Goal: Transaction & Acquisition: Purchase product/service

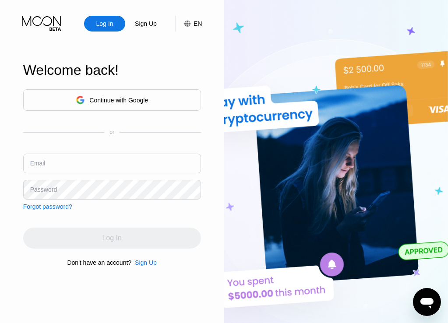
click at [114, 154] on input "text" at bounding box center [112, 164] width 178 height 20
click at [113, 165] on input "text" at bounding box center [112, 164] width 178 height 20
paste input "prestianni_m931@outlook.com"
click at [72, 168] on input "prestianni_m931@outlook.com" at bounding box center [112, 164] width 178 height 20
click at [74, 170] on input "prestianni_m931@outlook.com" at bounding box center [112, 164] width 178 height 20
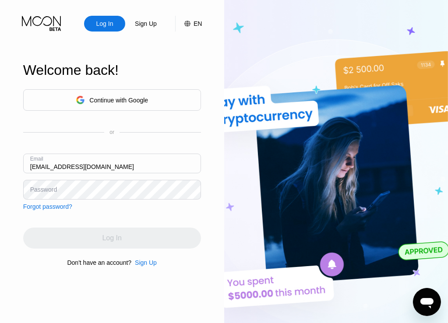
type input "[EMAIL_ADDRESS][DOMAIN_NAME]"
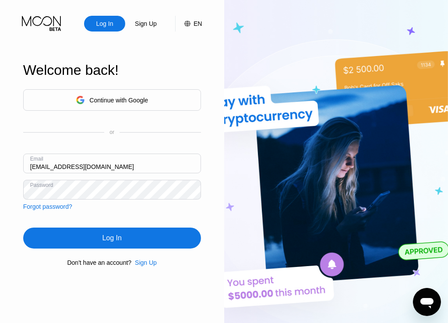
click at [86, 242] on div "Log In" at bounding box center [112, 238] width 178 height 21
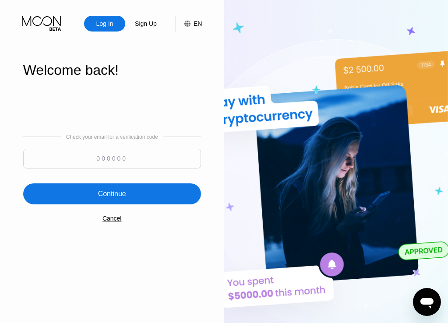
click at [106, 163] on input at bounding box center [112, 159] width 178 height 20
type input "943724"
click at [130, 195] on div "Continue" at bounding box center [112, 193] width 178 height 21
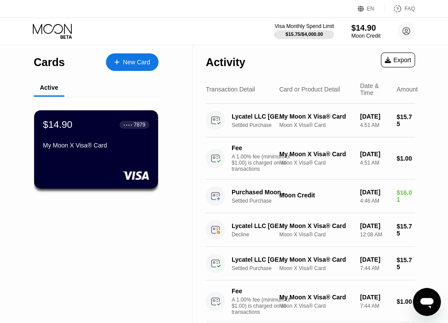
click at [367, 32] on div "$14.90 Moon Credit" at bounding box center [365, 31] width 29 height 16
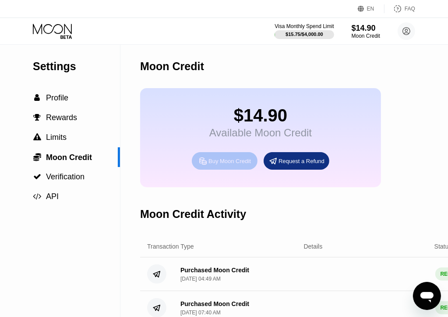
click at [235, 163] on div "Buy Moon Credit" at bounding box center [229, 160] width 42 height 7
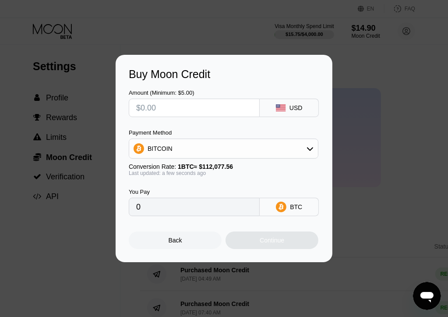
click at [240, 27] on div at bounding box center [227, 161] width 455 height 323
click at [173, 239] on div "Back" at bounding box center [176, 239] width 14 height 7
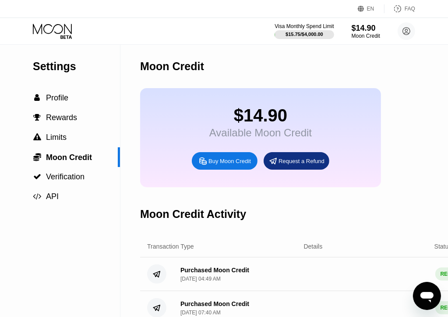
click at [49, 32] on icon at bounding box center [53, 31] width 41 height 15
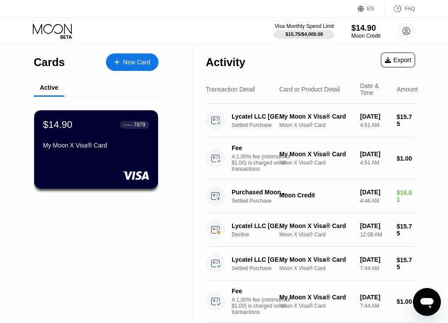
click at [370, 25] on div "$14.90" at bounding box center [365, 27] width 29 height 9
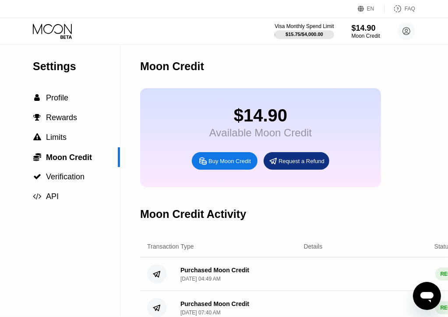
click at [215, 165] on div "Buy Moon Credit" at bounding box center [229, 160] width 42 height 7
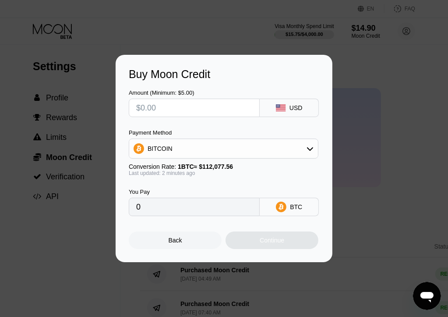
click at [204, 113] on input "text" at bounding box center [194, 108] width 116 height 18
click at [267, 153] on div "BITCOIN" at bounding box center [223, 149] width 189 height 18
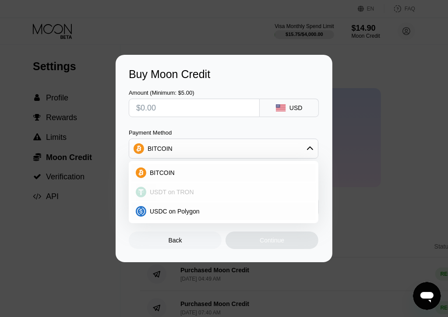
click at [205, 190] on div "USDT on TRON" at bounding box center [228, 191] width 165 height 7
type input "0.00"
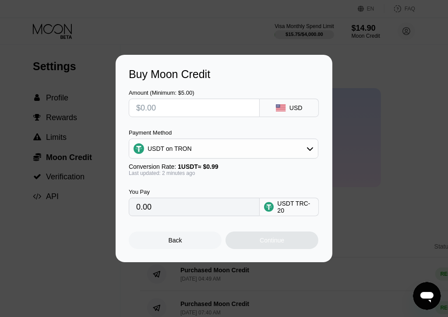
click at [179, 111] on input "text" at bounding box center [194, 108] width 116 height 18
type input "$20"
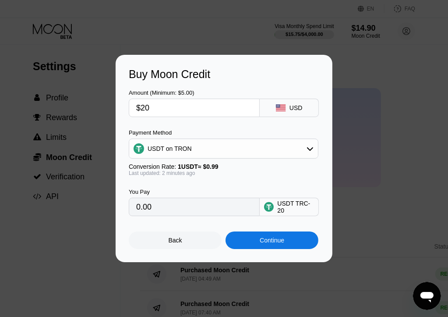
type input "20.20"
click at [179, 111] on input "$20" at bounding box center [194, 108] width 116 height 18
click at [284, 242] on div "Continue" at bounding box center [272, 239] width 25 height 7
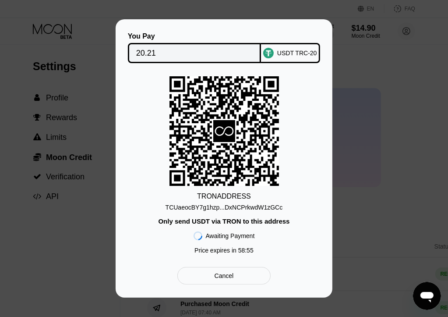
click at [254, 207] on div "TCUaeocBY7g1hzp...DxNCPrkwdW1zGCc" at bounding box center [224, 207] width 117 height 7
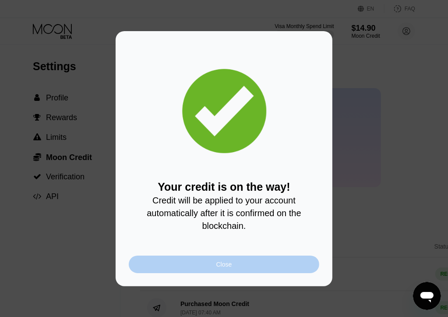
click at [170, 265] on div "Close" at bounding box center [224, 264] width 190 height 18
